Goal: Browse casually

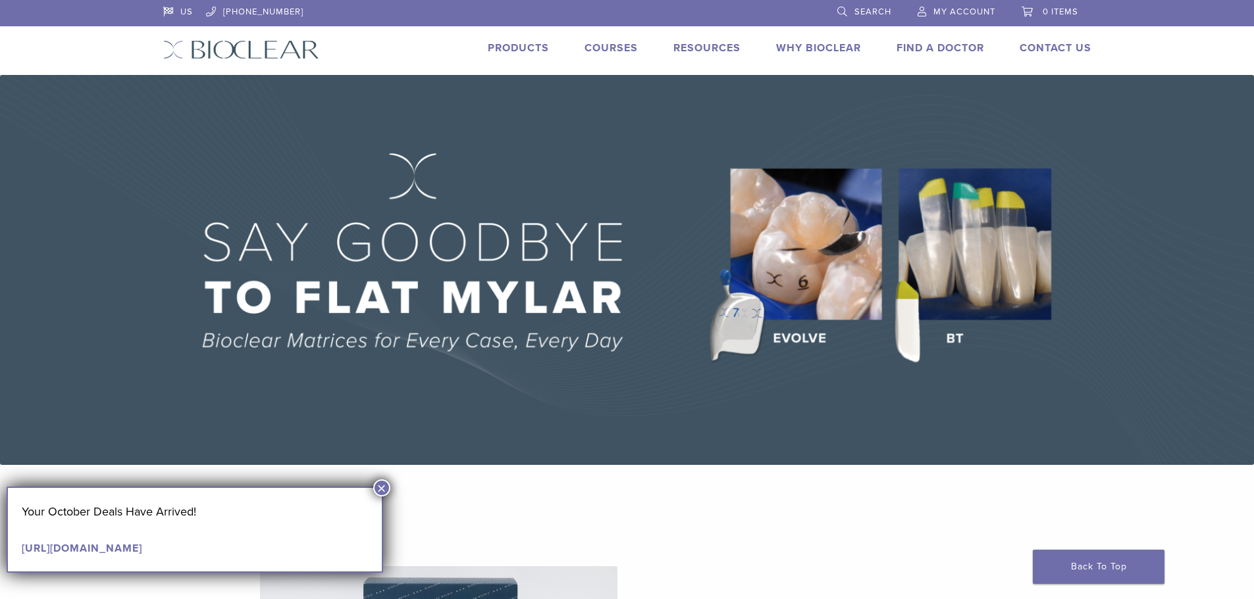
click at [382, 489] on button "×" at bounding box center [381, 488] width 17 height 17
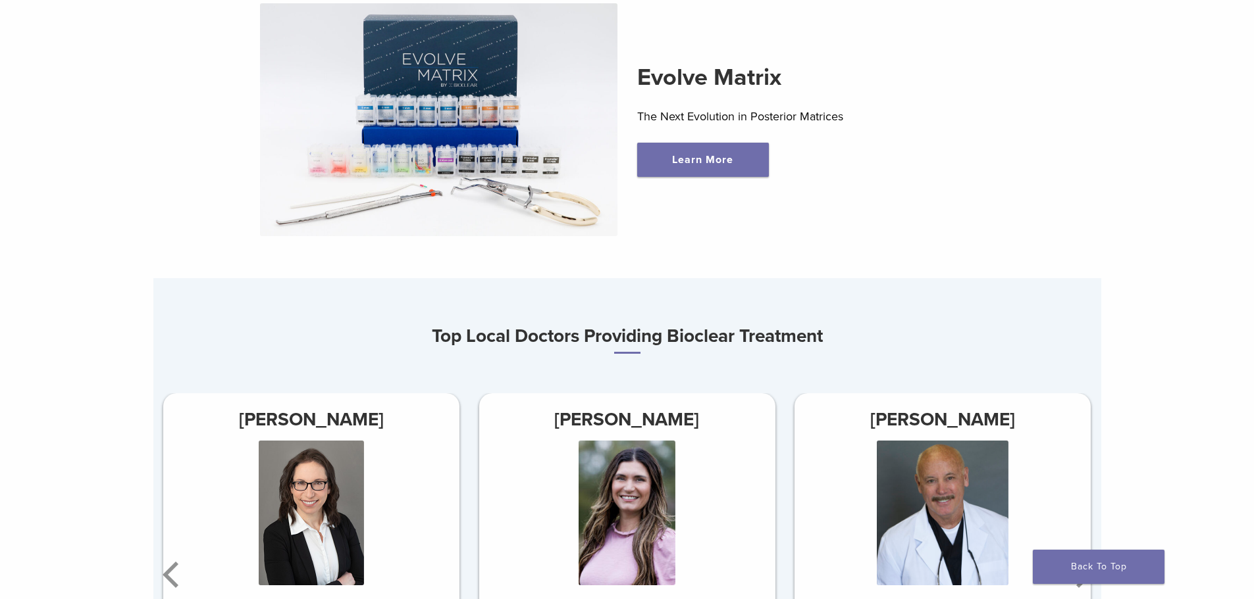
scroll to position [790, 0]
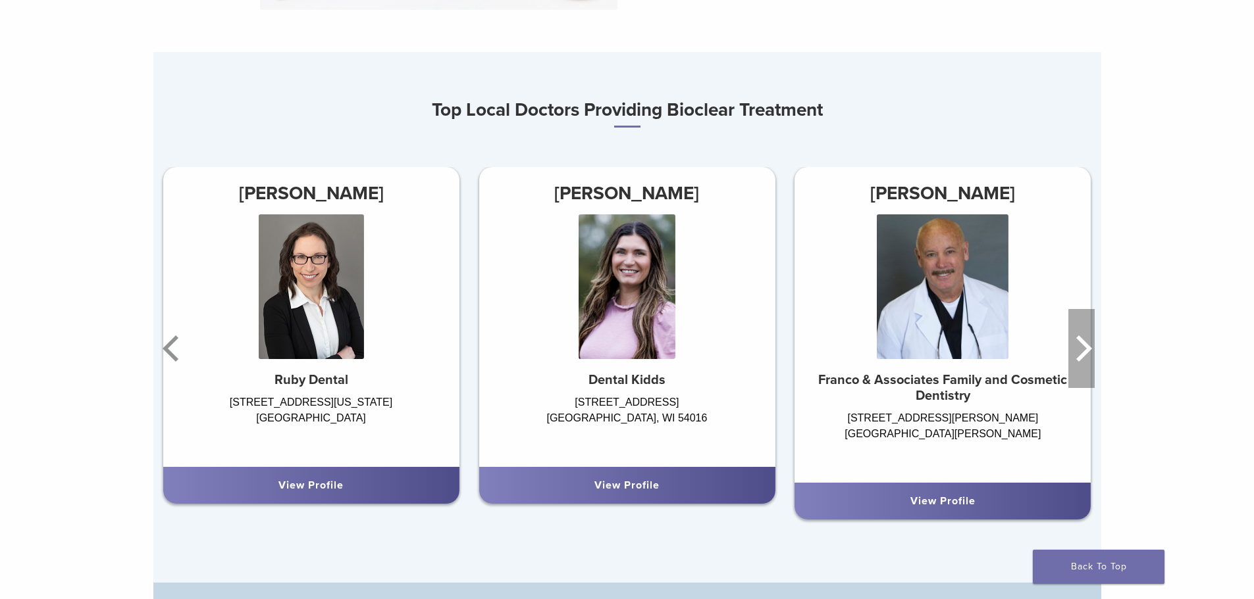
click at [1091, 374] on icon "Next" at bounding box center [1081, 348] width 26 height 79
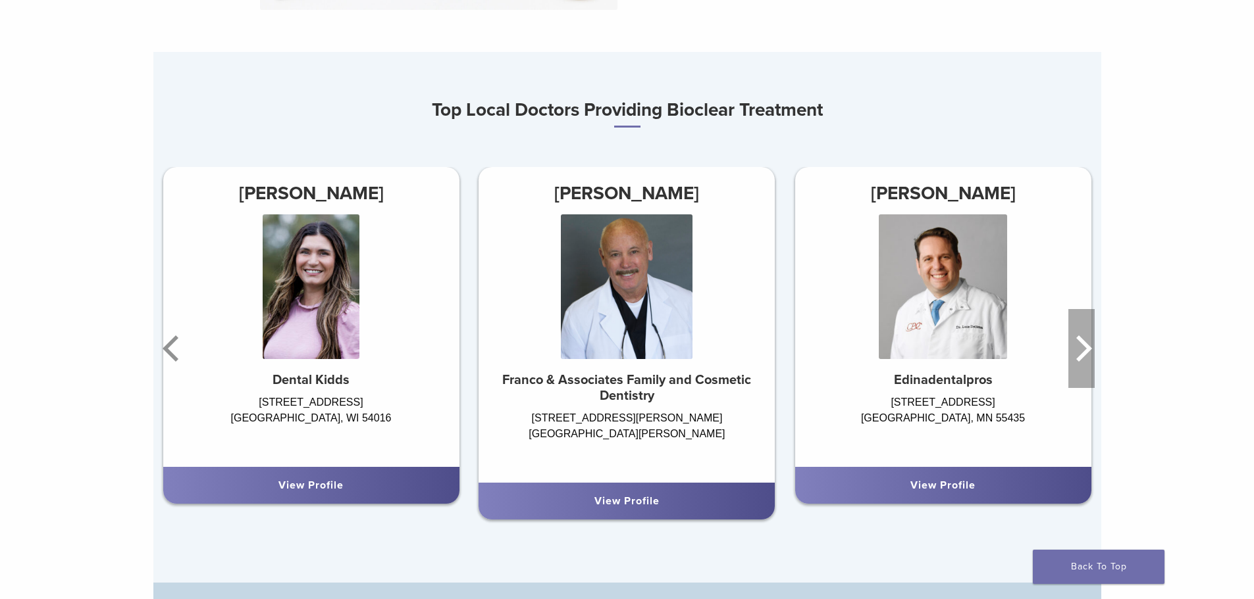
click at [1091, 374] on icon "Next" at bounding box center [1081, 348] width 26 height 79
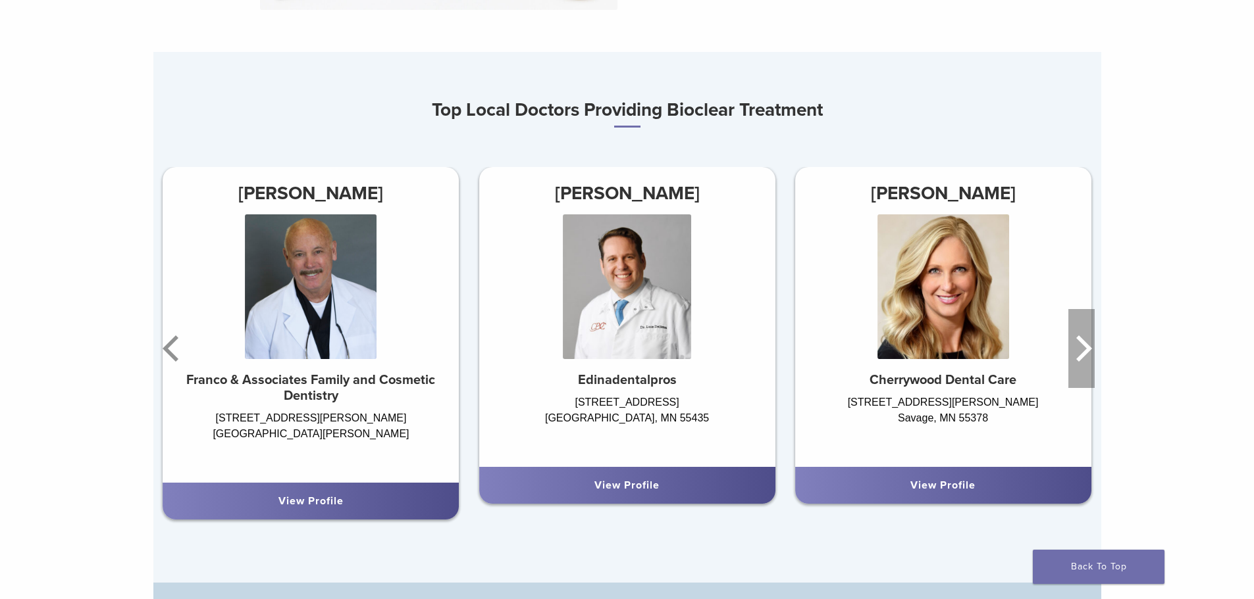
click at [1091, 374] on icon "Next" at bounding box center [1081, 348] width 26 height 79
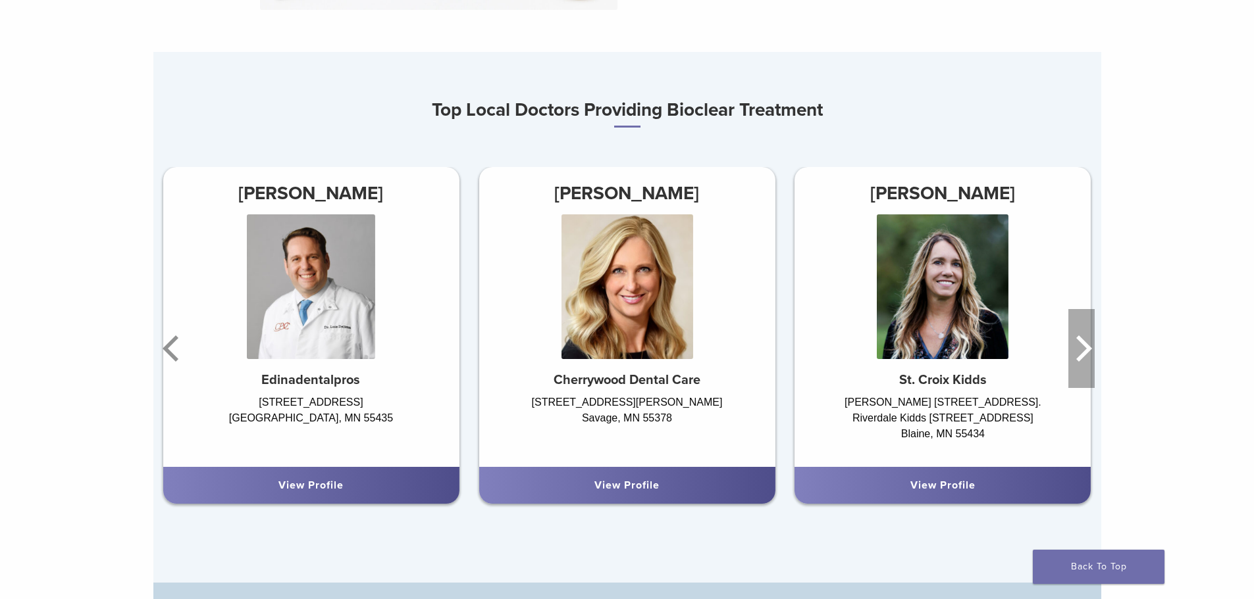
click at [1091, 374] on icon "Next" at bounding box center [1081, 348] width 26 height 79
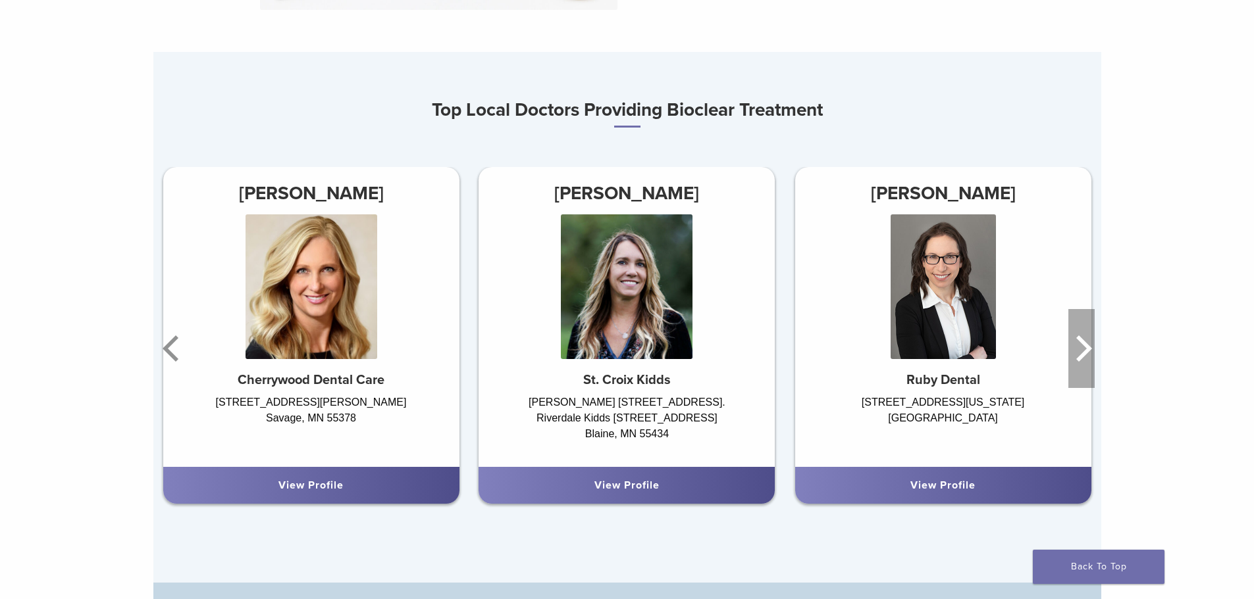
click at [1091, 368] on icon "Next" at bounding box center [1081, 348] width 26 height 79
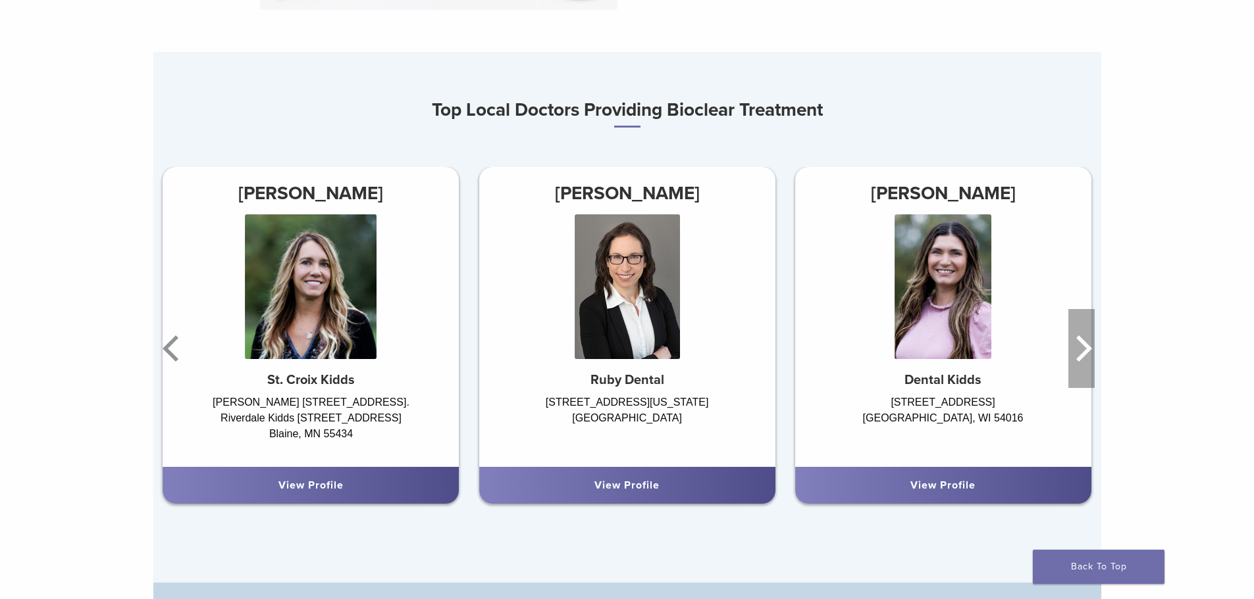
click at [1088, 369] on icon "Next" at bounding box center [1081, 348] width 26 height 79
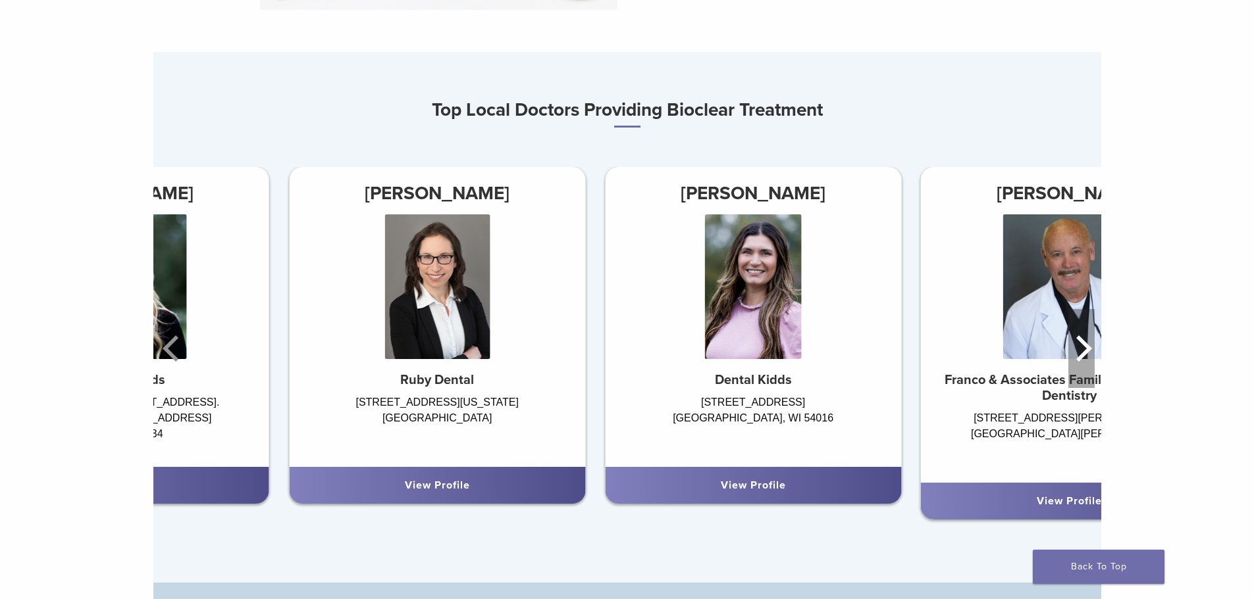
click at [1088, 369] on icon "Next" at bounding box center [1081, 348] width 26 height 79
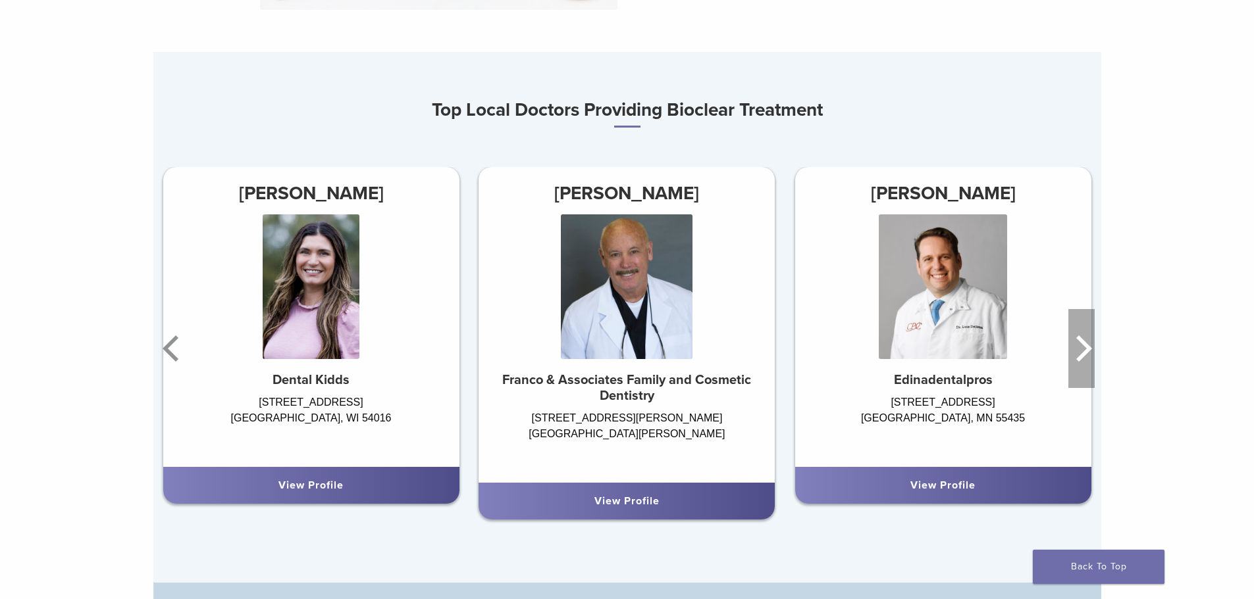
click at [1086, 350] on icon "Next" at bounding box center [1084, 349] width 16 height 26
